Goal: Information Seeking & Learning: Learn about a topic

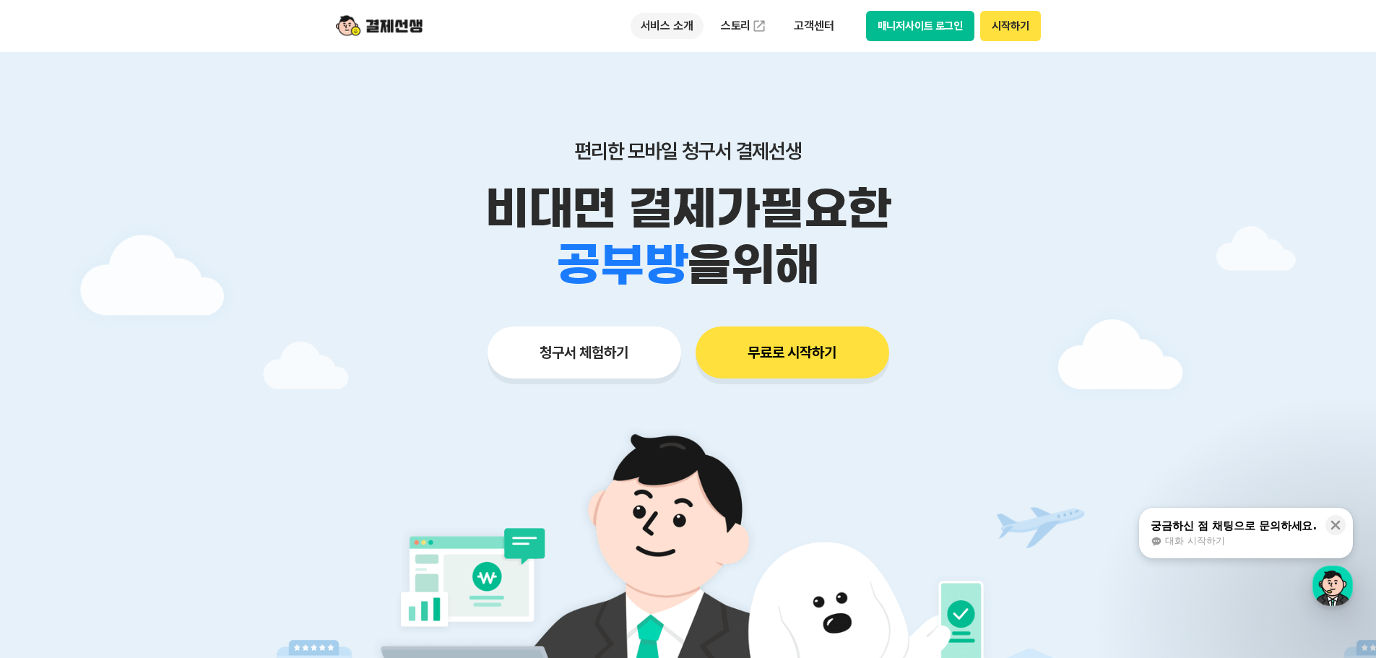
click at [688, 30] on p "서비스 소개" at bounding box center [667, 26] width 73 height 26
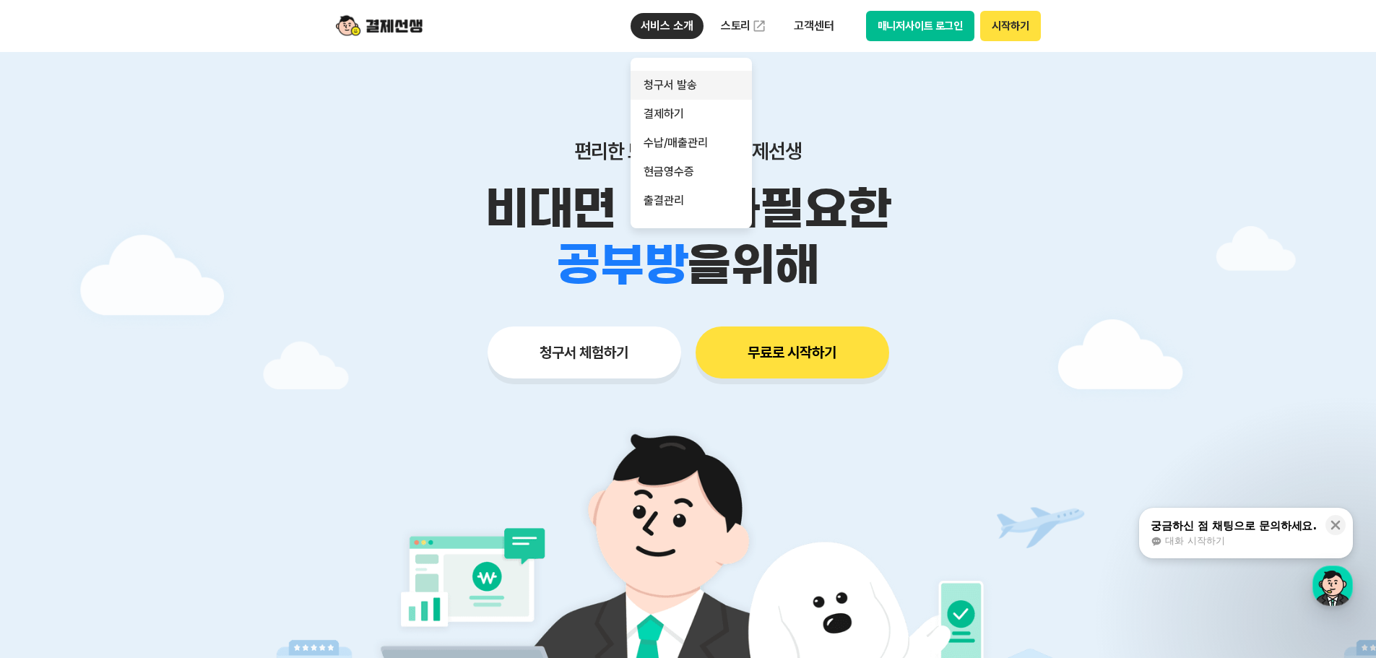
click at [709, 91] on link "청구서 발송" at bounding box center [691, 85] width 121 height 29
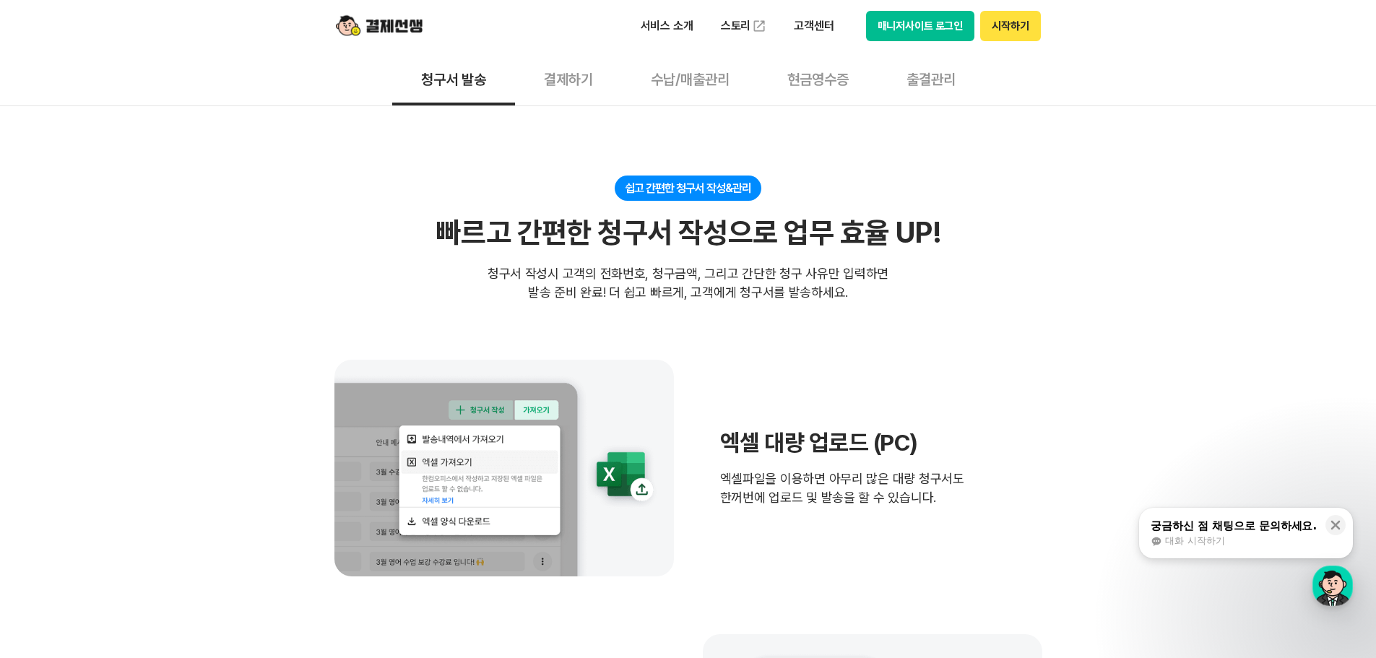
scroll to position [361, 0]
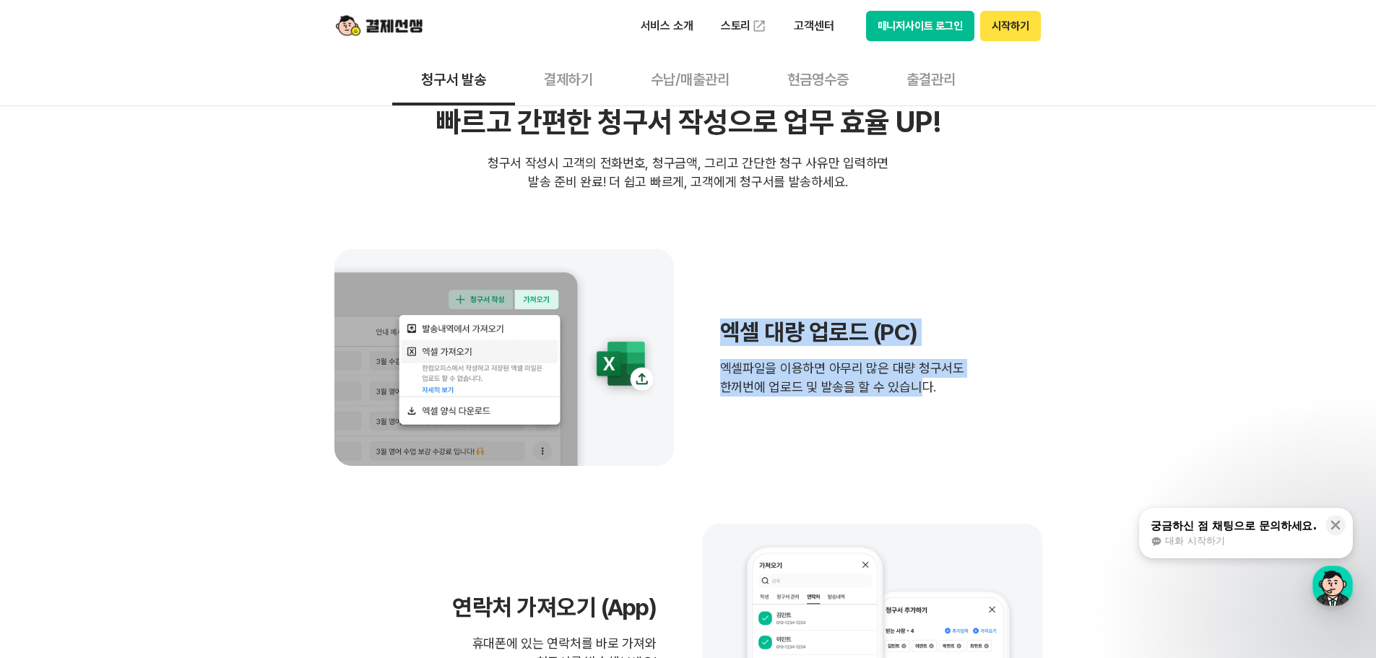
drag, startPoint x: 894, startPoint y: 404, endPoint x: 721, endPoint y: 329, distance: 188.3
click at [721, 329] on div "엑셀 대량 업로드 (PC) 엑셀파일을 이용하면 아무리 많은 대량 청구서도 한꺼번에 업로드 및 발송을 할 수 있습니다." at bounding box center [688, 357] width 708 height 217
click at [721, 328] on h3 "엑셀 대량 업로드 (PC)" at bounding box center [842, 332] width 244 height 27
click at [713, 322] on div "엑셀 대량 업로드 (PC) 엑셀파일을 이용하면 아무리 많은 대량 청구서도 한꺼번에 업로드 및 발송을 할 수 있습니다." at bounding box center [688, 357] width 708 height 217
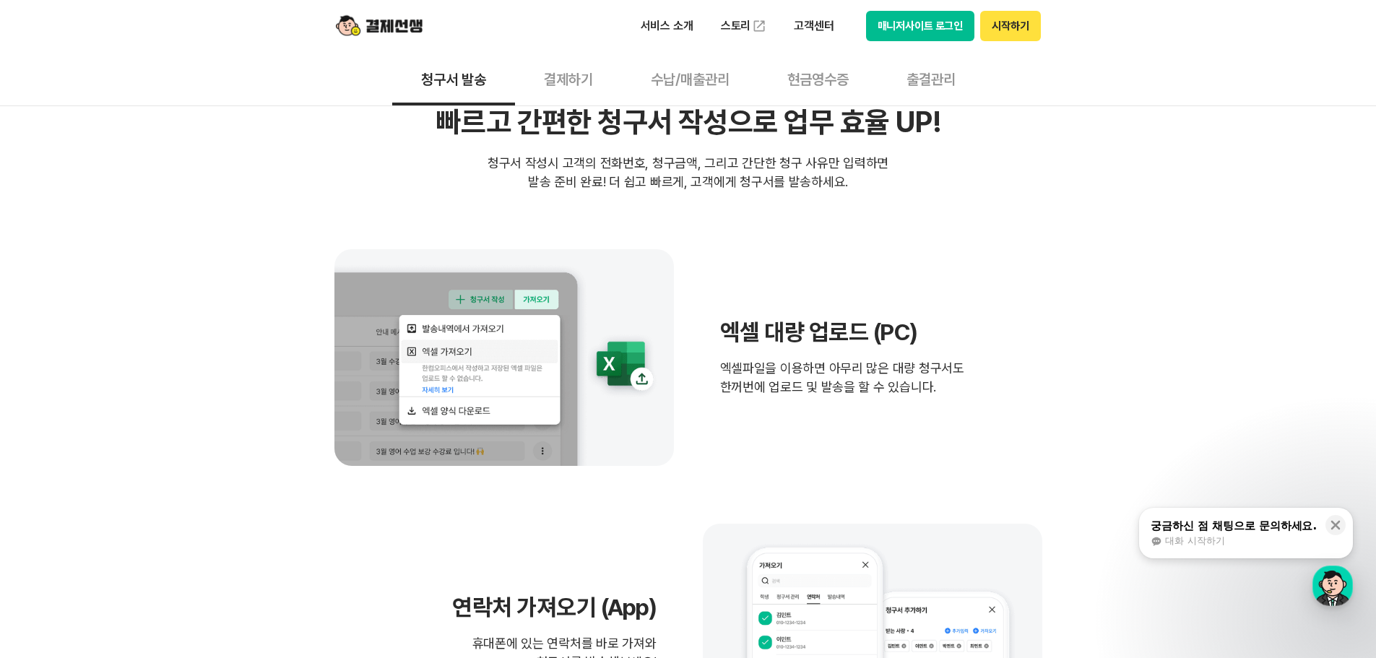
drag, startPoint x: 709, startPoint y: 363, endPoint x: 712, endPoint y: 349, distance: 14.0
click at [709, 362] on div "엑셀 대량 업로드 (PC) 엑셀파일을 이용하면 아무리 많은 대량 청구서도 한꺼번에 업로드 및 발송을 할 수 있습니다." at bounding box center [688, 357] width 708 height 217
drag, startPoint x: 745, startPoint y: 333, endPoint x: 985, endPoint y: 415, distance: 253.3
click at [985, 415] on div "엑셀 대량 업로드 (PC) 엑셀파일을 이용하면 아무리 많은 대량 청구서도 한꺼번에 업로드 및 발송을 할 수 있습니다." at bounding box center [688, 357] width 708 height 217
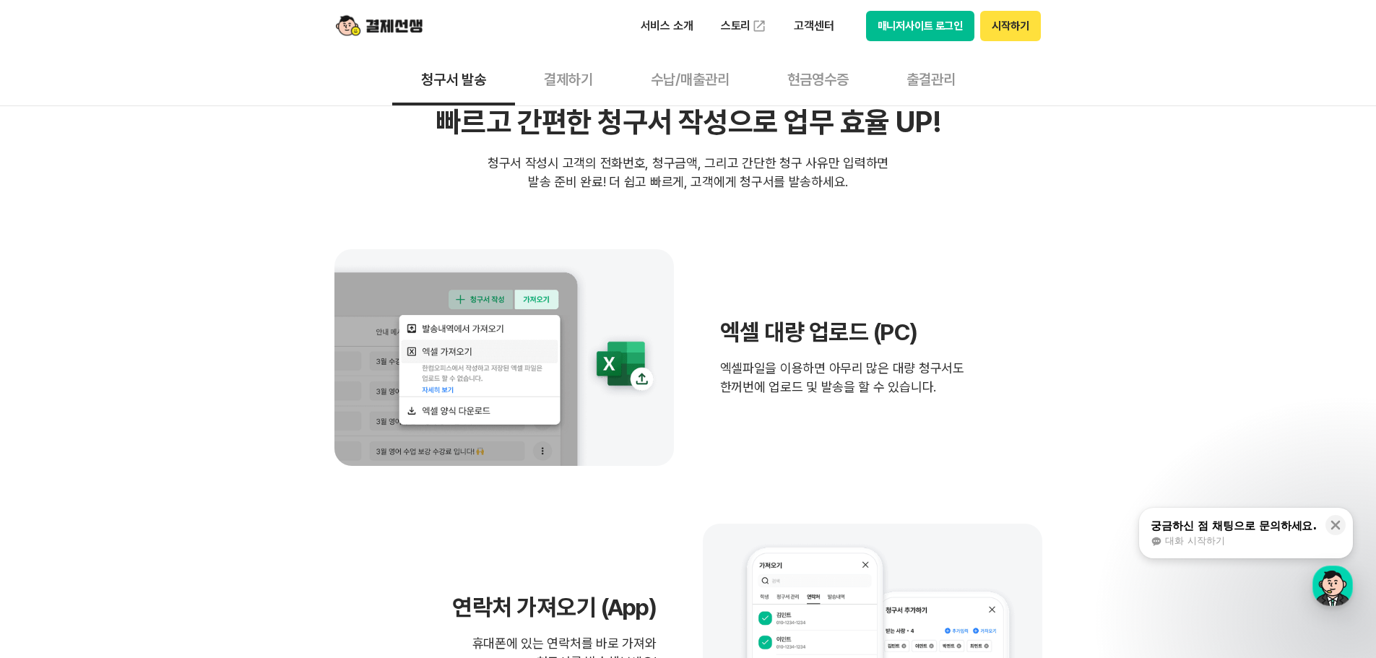
click at [972, 441] on div "엑셀 대량 업로드 (PC) 엑셀파일을 이용하면 아무리 많은 대량 청구서도 한꺼번에 업로드 및 발송을 할 수 있습니다." at bounding box center [688, 357] width 708 height 217
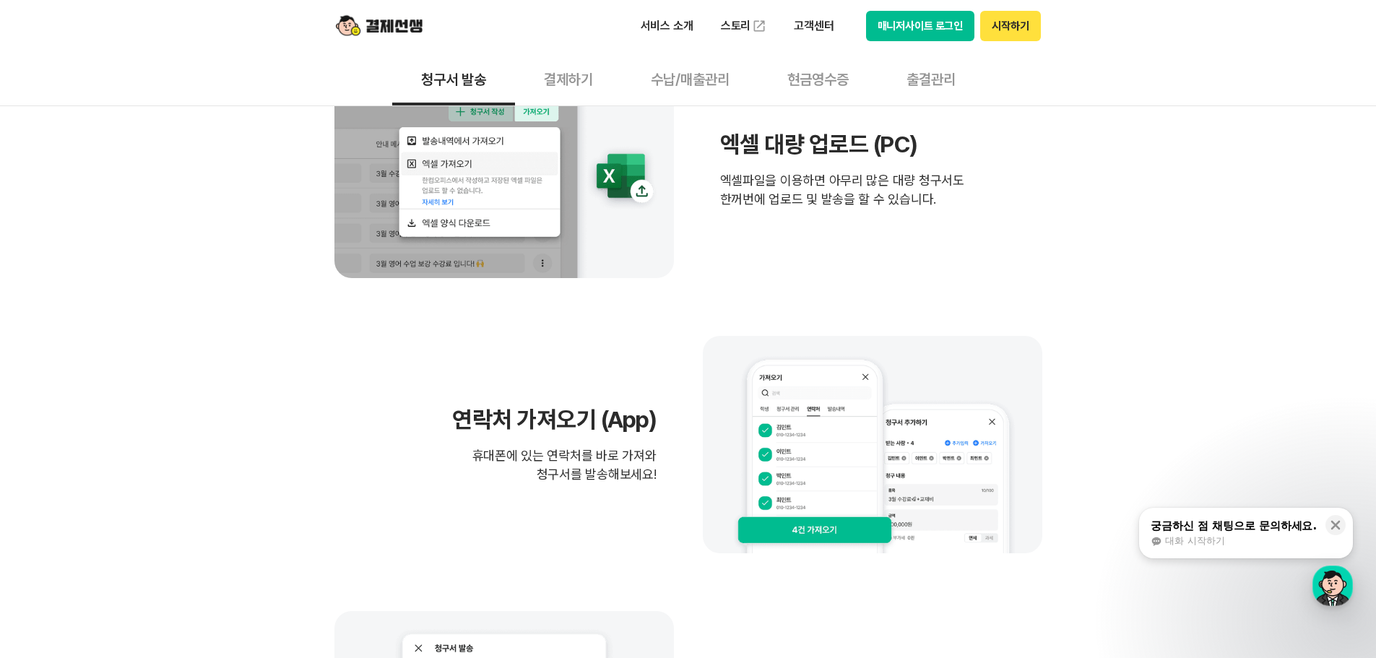
scroll to position [650, 0]
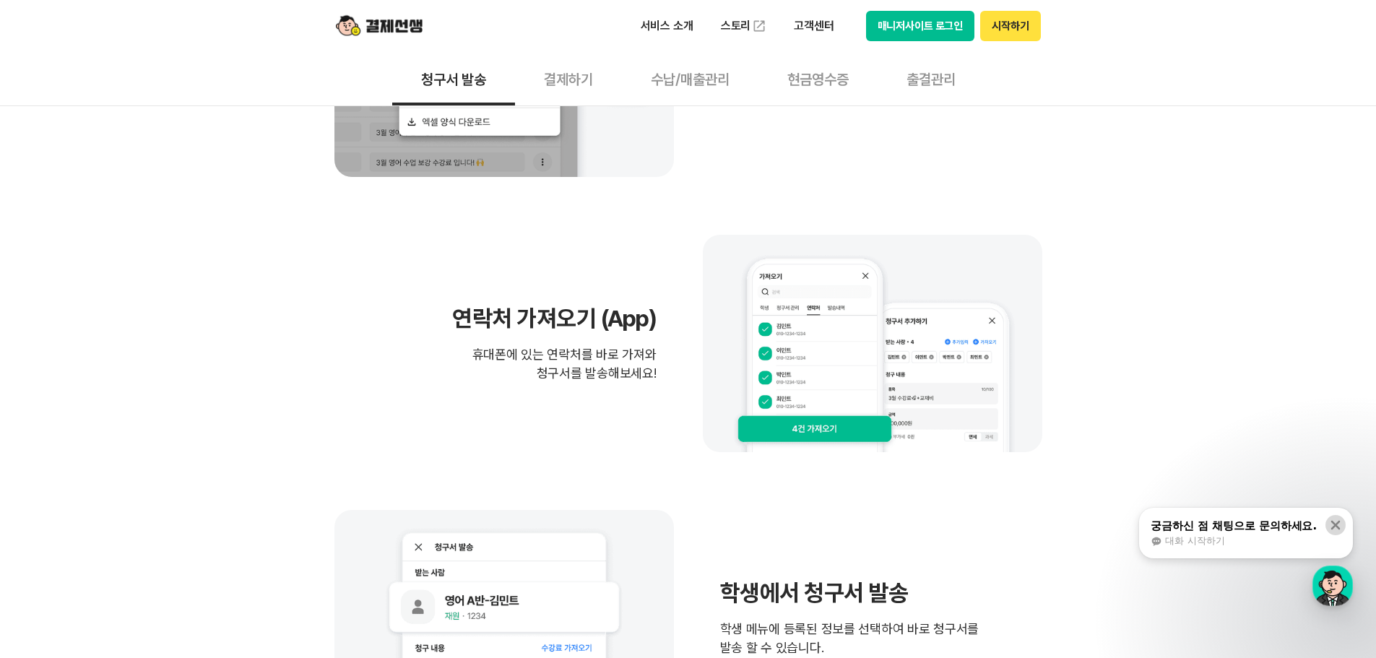
click at [1340, 526] on icon at bounding box center [1335, 525] width 14 height 14
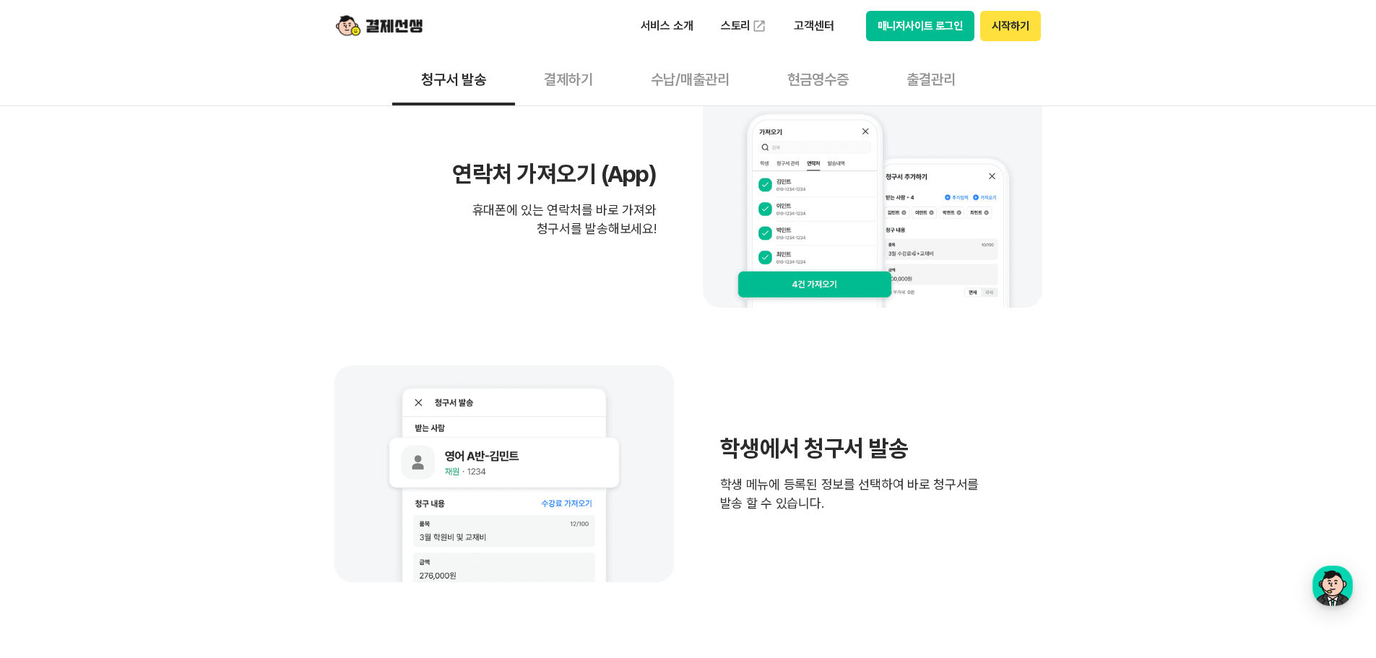
scroll to position [1011, 0]
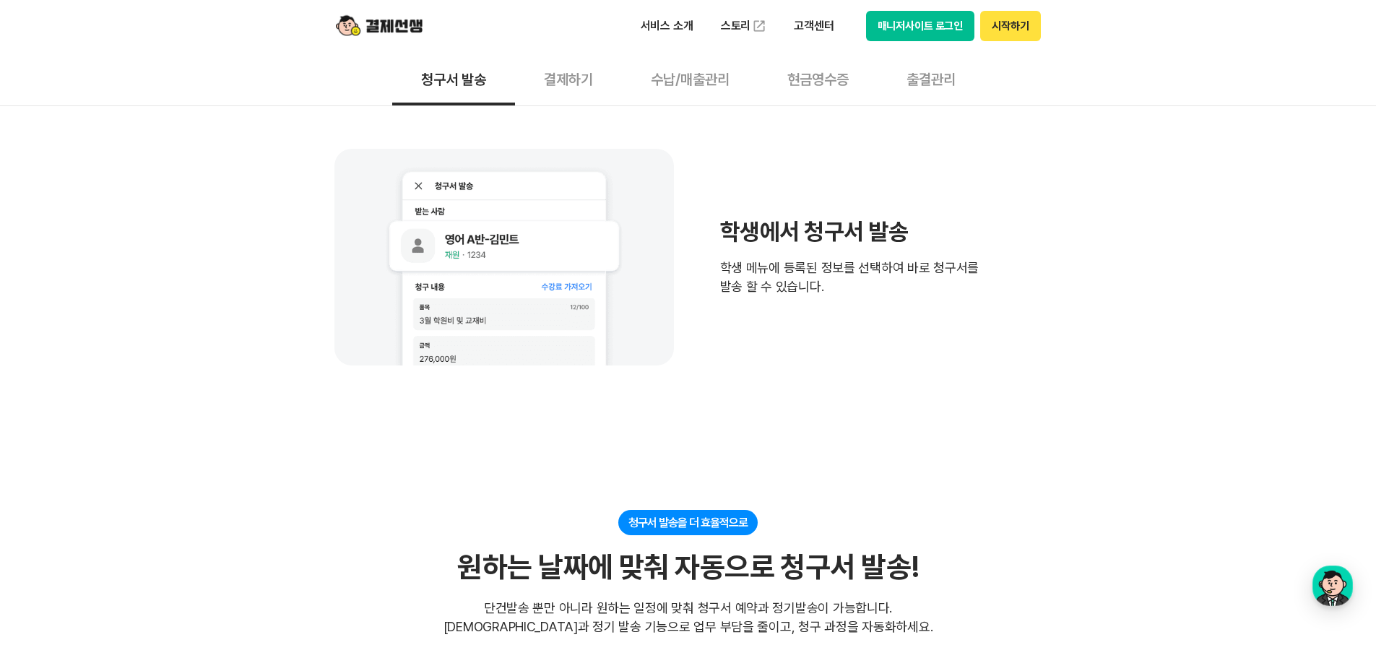
drag, startPoint x: 974, startPoint y: 333, endPoint x: 761, endPoint y: 217, distance: 242.4
click at [764, 218] on div "학생에서 청구서 발송 학생 메뉴에 등록된 정보를 선택하여 바로 청구서를 발송 할 수 있습니다." at bounding box center [688, 257] width 708 height 217
click at [756, 215] on div "학생에서 청구서 발송 학생 메뉴에 등록된 정보를 선택하여 바로 청구서를 발송 할 수 있습니다." at bounding box center [688, 257] width 708 height 217
drag, startPoint x: 728, startPoint y: 210, endPoint x: 938, endPoint y: 345, distance: 249.3
click at [938, 345] on div "학생에서 청구서 발송 학생 메뉴에 등록된 정보를 선택하여 바로 청구서를 발송 할 수 있습니다." at bounding box center [688, 257] width 708 height 217
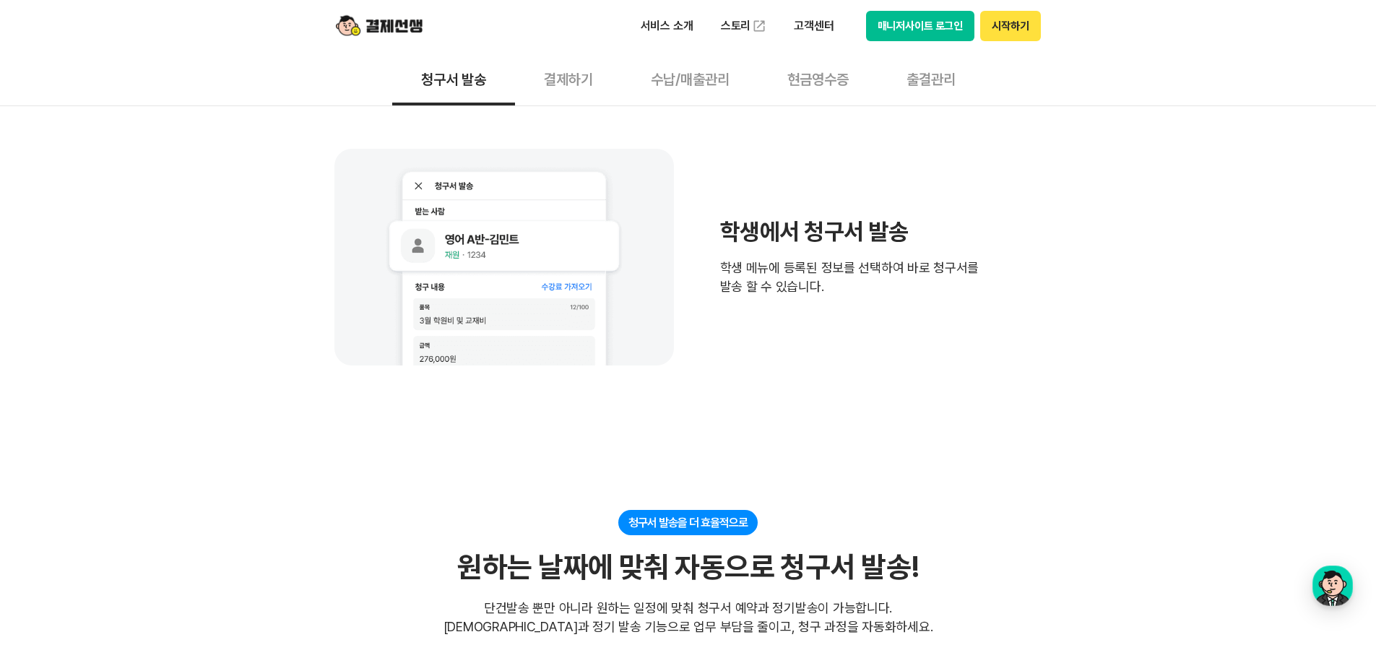
click at [938, 345] on div "학생에서 청구서 발송 학생 메뉴에 등록된 정보를 선택하여 바로 청구서를 발송 할 수 있습니다." at bounding box center [688, 257] width 708 height 217
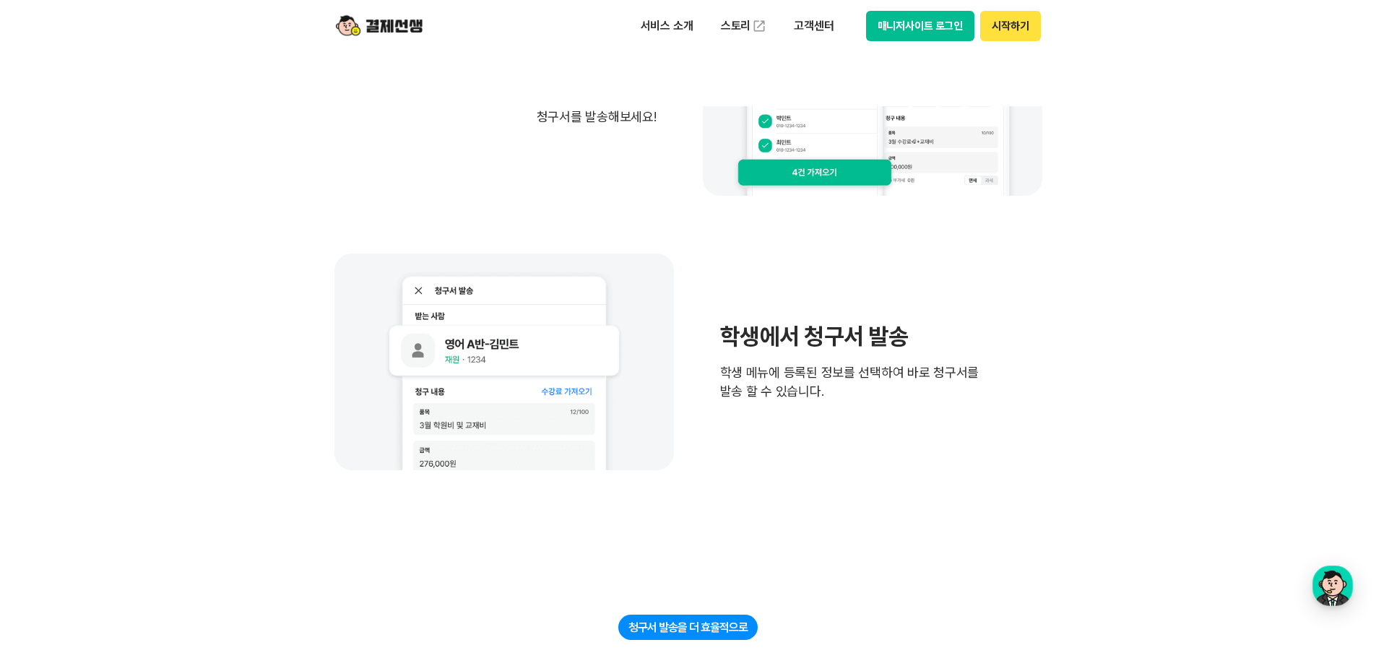
scroll to position [0, 0]
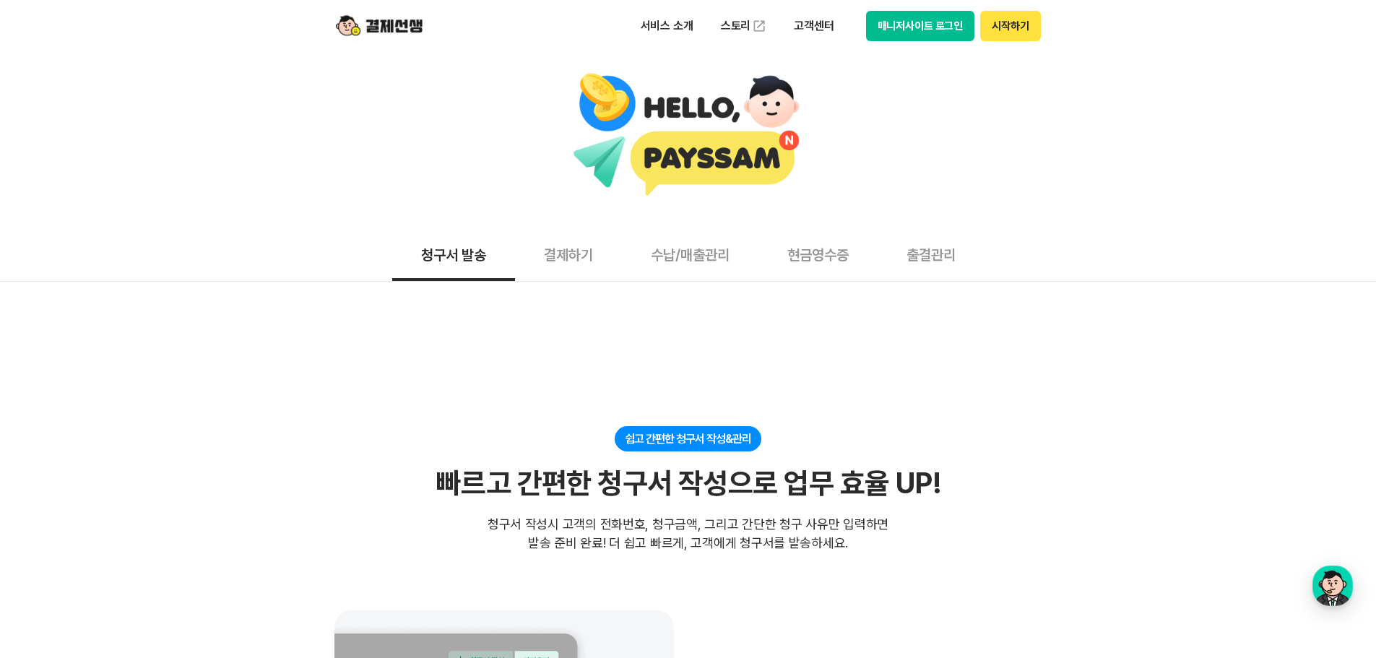
drag, startPoint x: 818, startPoint y: 473, endPoint x: 693, endPoint y: 41, distance: 449.5
click at [847, 261] on button "현금영수증" at bounding box center [817, 254] width 119 height 53
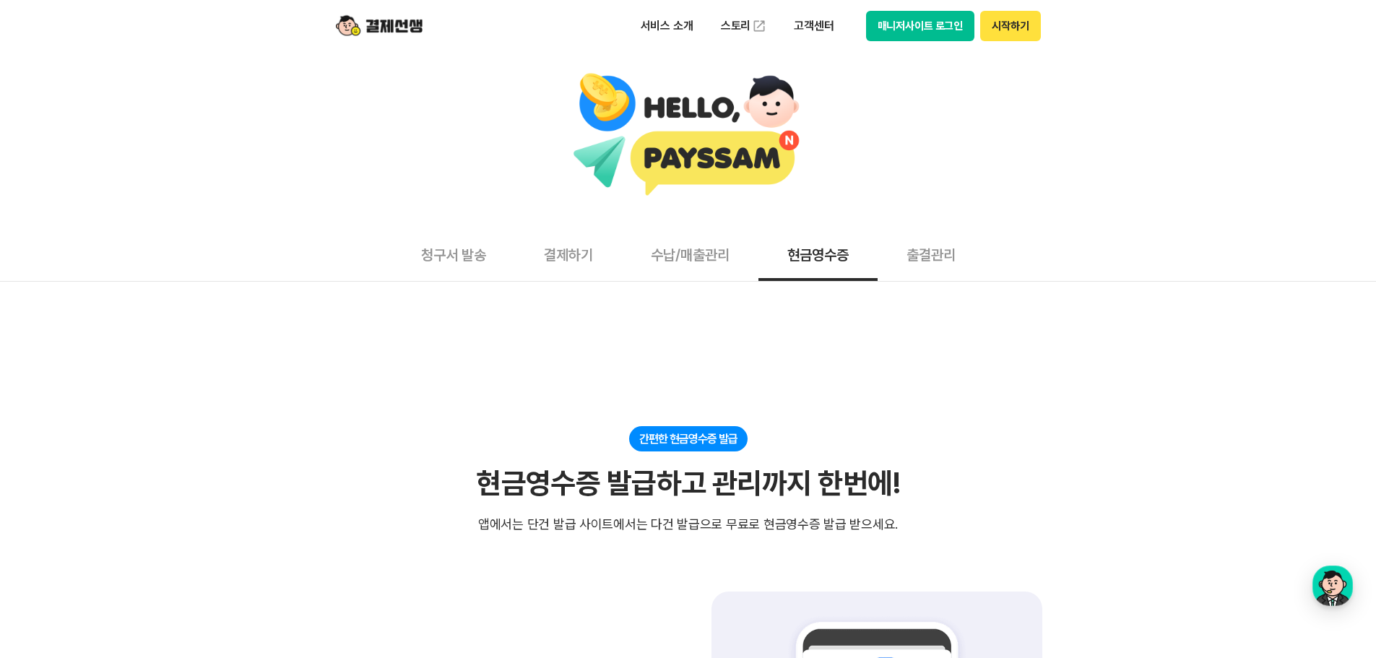
drag, startPoint x: 1106, startPoint y: 384, endPoint x: 797, endPoint y: 179, distance: 370.4
click at [907, 256] on button "출결관리" at bounding box center [931, 254] width 107 height 53
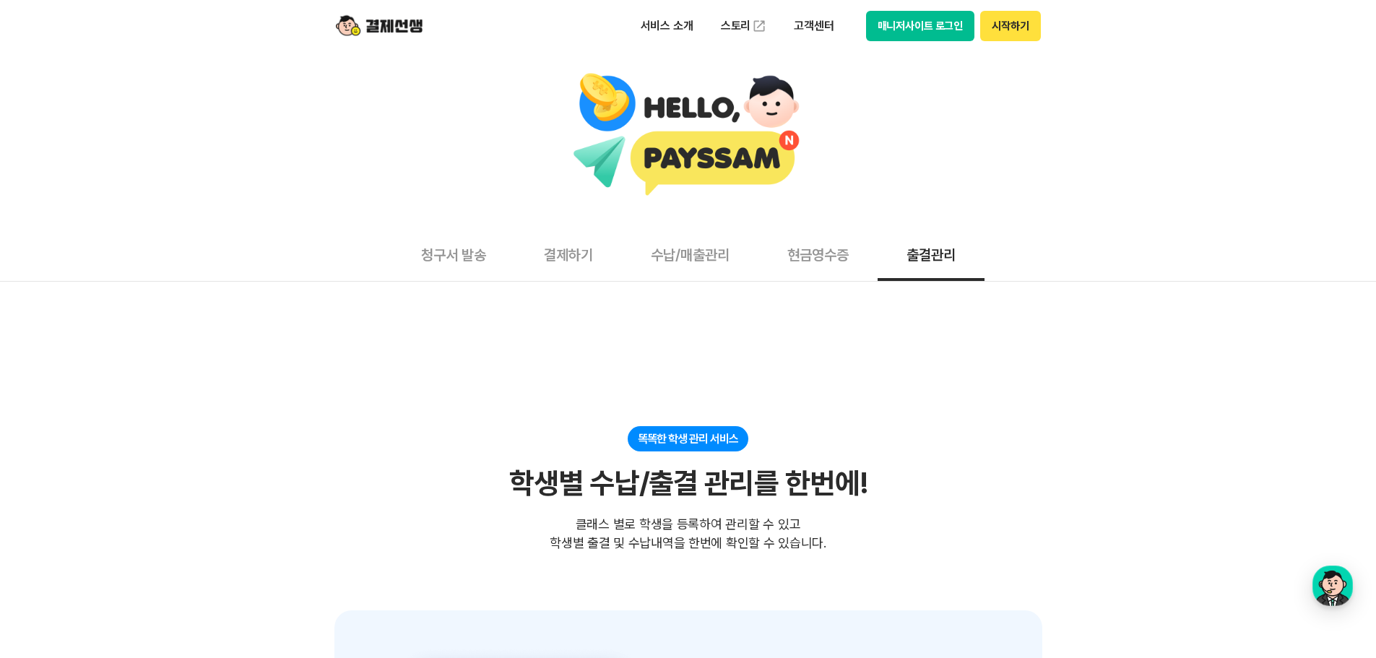
click at [721, 252] on button "수납/매출관리" at bounding box center [690, 254] width 137 height 53
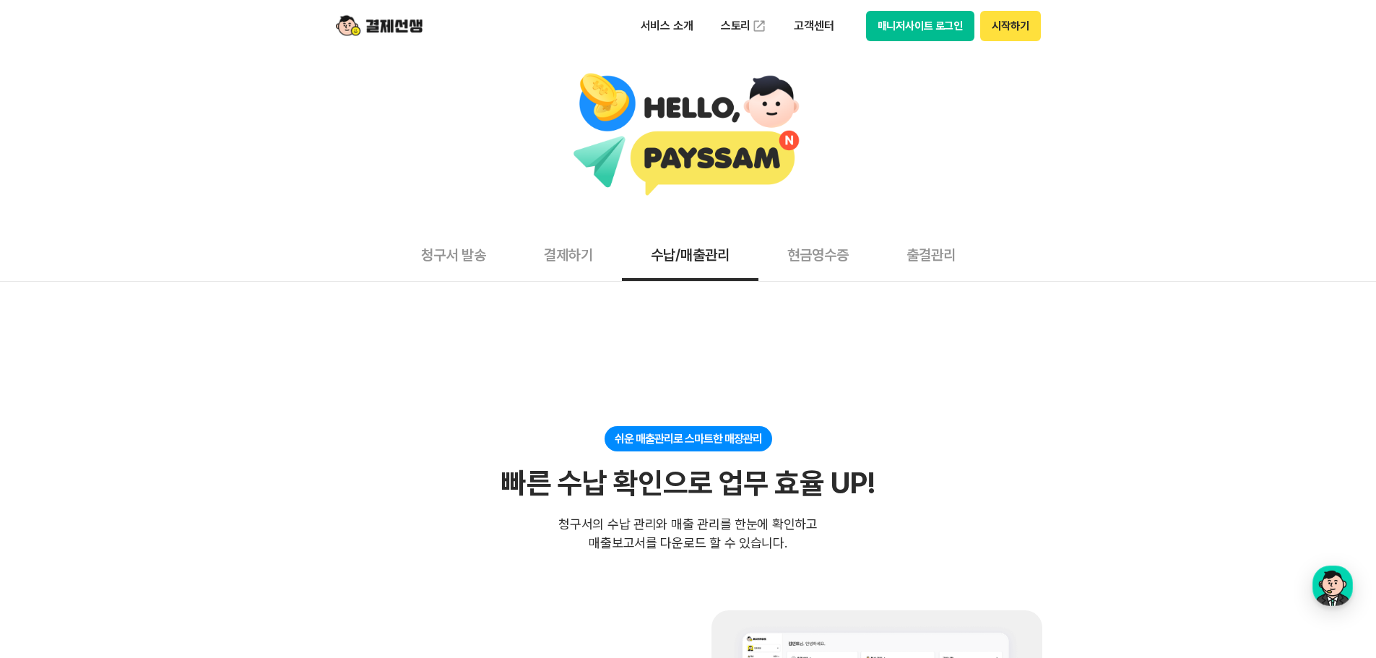
click at [914, 259] on button "출결관리" at bounding box center [931, 254] width 107 height 53
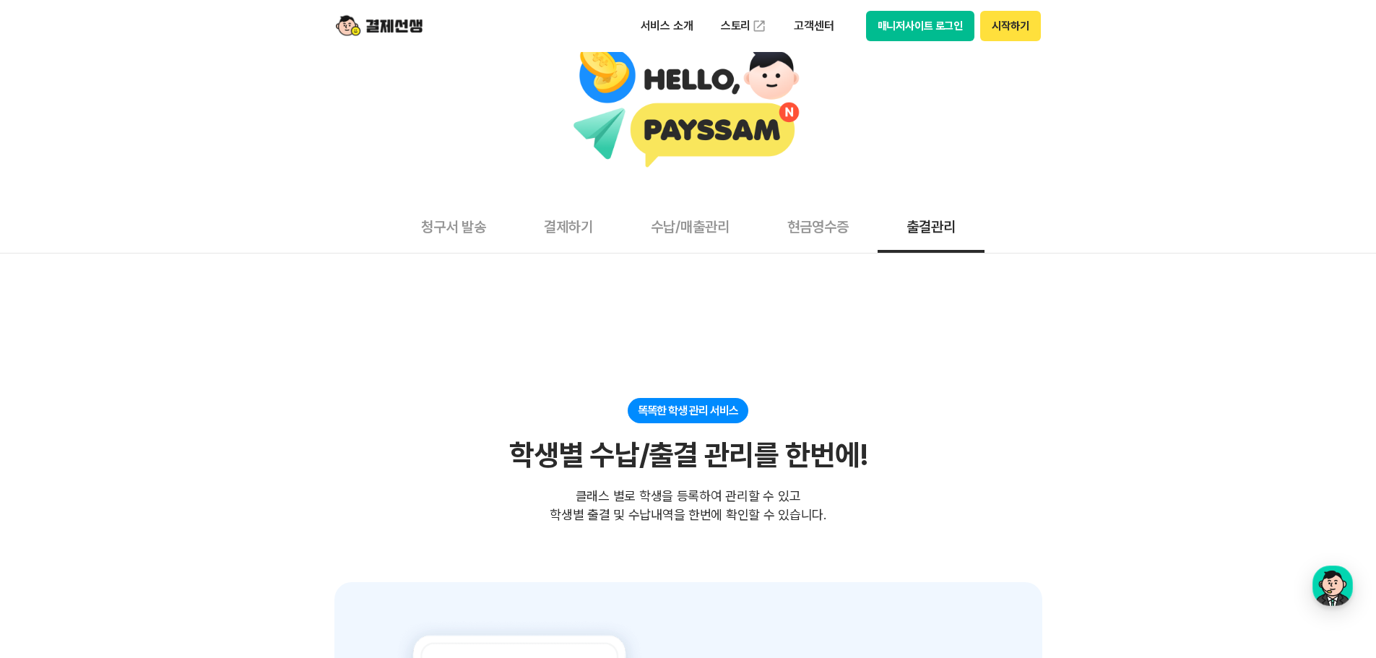
scroll to position [217, 0]
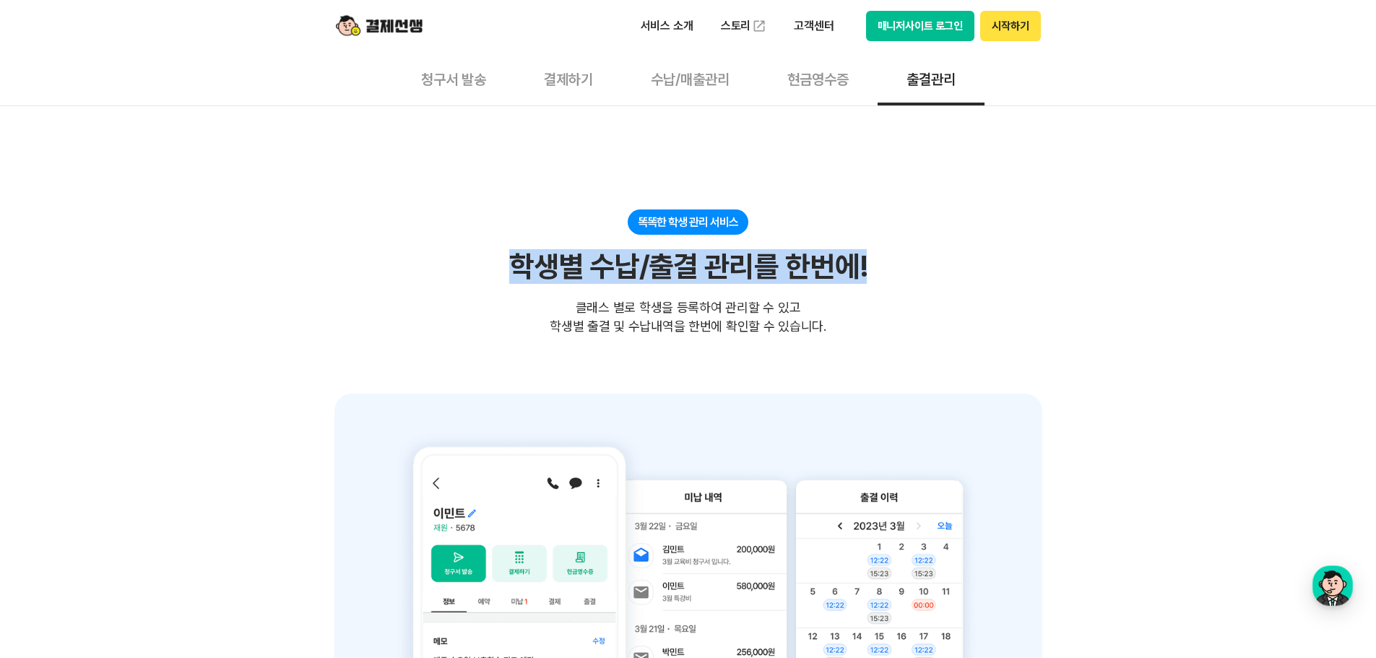
drag, startPoint x: 899, startPoint y: 333, endPoint x: 436, endPoint y: 256, distance: 470.0
click at [436, 257] on div "똑똑한 학생 관리 서비스 학생별 수납/출결 관리를 한번에! 클래스 별로 학생을 등록하여 관리할 수 있고 학생별 출결 및 수납내역을 한번에 확인…" at bounding box center [688, 272] width 708 height 126
click at [436, 256] on div "똑똑한 학생 관리 서비스 학생별 수납/출결 관리를 한번에! 클래스 별로 학생을 등록하여 관리할 수 있고 학생별 출결 및 수납내역을 한번에 확인…" at bounding box center [688, 272] width 708 height 126
drag, startPoint x: 470, startPoint y: 225, endPoint x: 1019, endPoint y: 346, distance: 563.0
click at [1000, 343] on section "똑똑한 학생 관리 서비스 학생별 수납/출결 관리를 한번에! 클래스 별로 학생을 등록하여 관리할 수 있고 학생별 출결 및 수납내역을 한번에 확인…" at bounding box center [688, 489] width 708 height 560
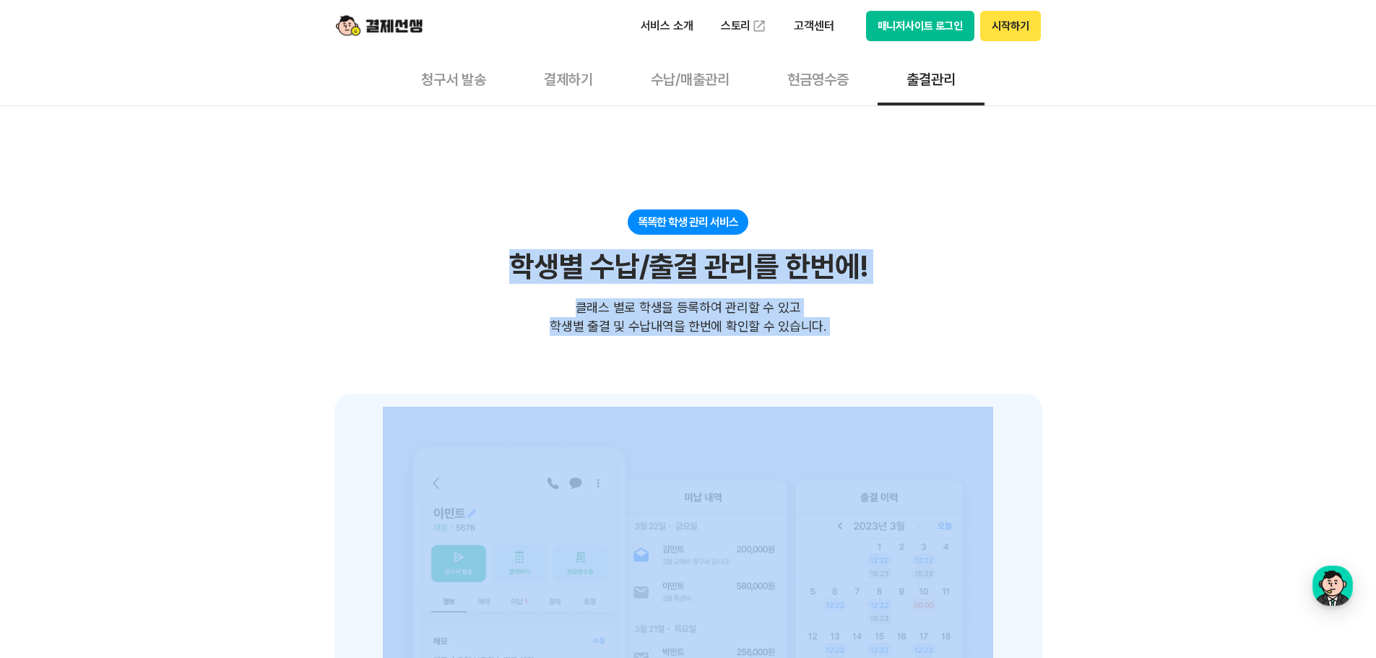
click at [1019, 346] on section "똑똑한 학생 관리 서비스 학생별 수납/출결 관리를 한번에! 클래스 별로 학생을 등록하여 관리할 수 있고 학생별 출결 및 수납내역을 한번에 확인…" at bounding box center [688, 489] width 708 height 560
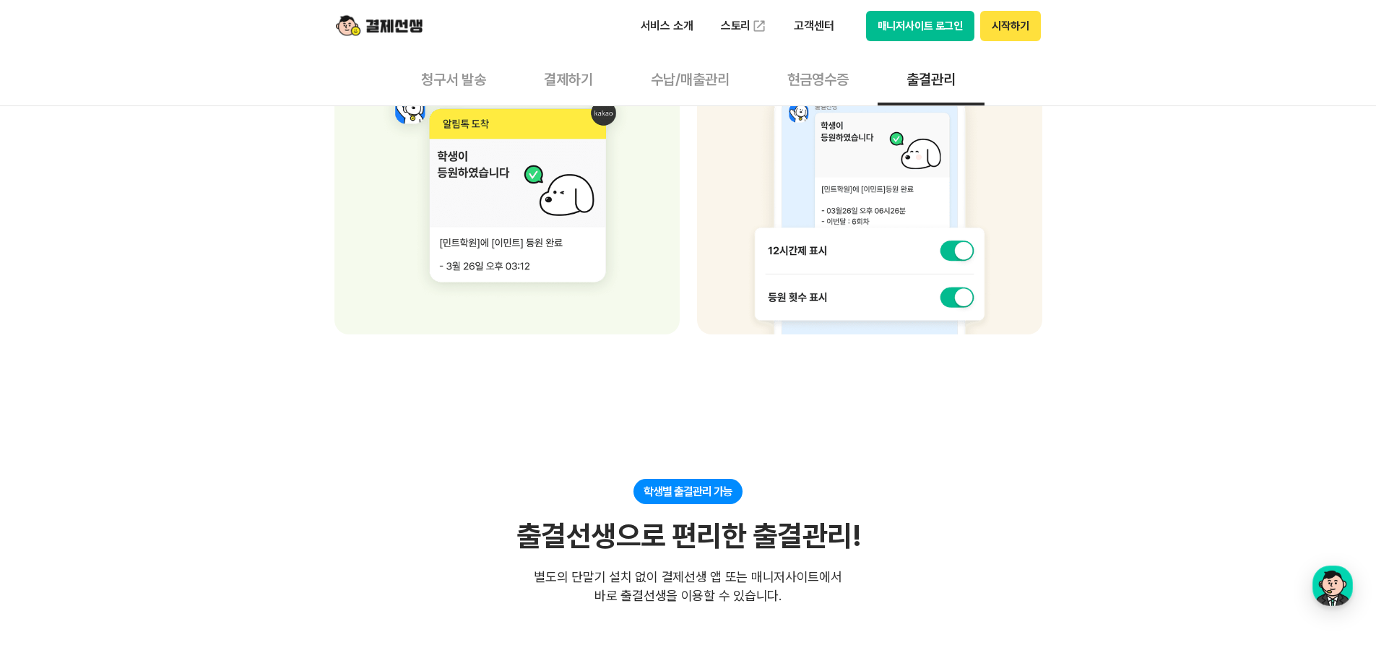
scroll to position [1445, 0]
